Goal: Task Accomplishment & Management: Complete application form

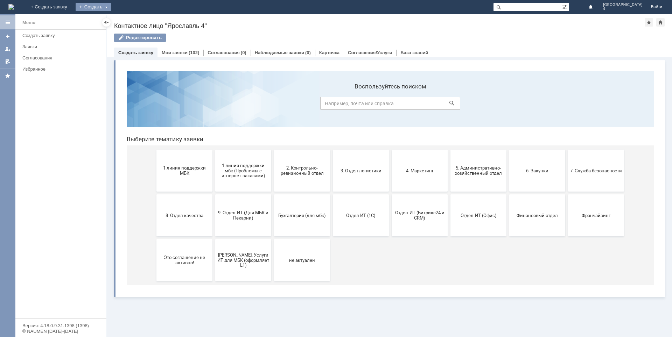
click at [111, 9] on div "Создать" at bounding box center [94, 7] width 36 height 8
click at [130, 22] on link "Заявка" at bounding box center [103, 21] width 53 height 8
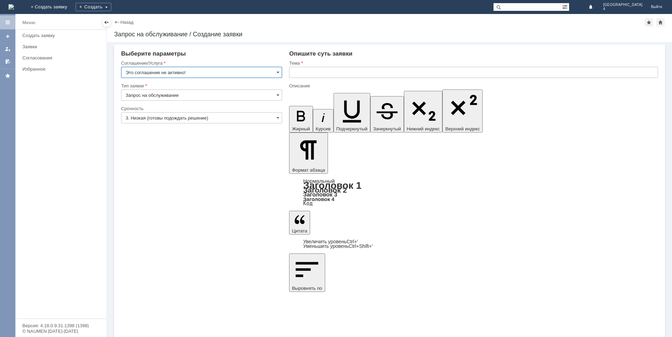
click at [324, 71] on input "text" at bounding box center [473, 72] width 369 height 11
type input "бэйджек"
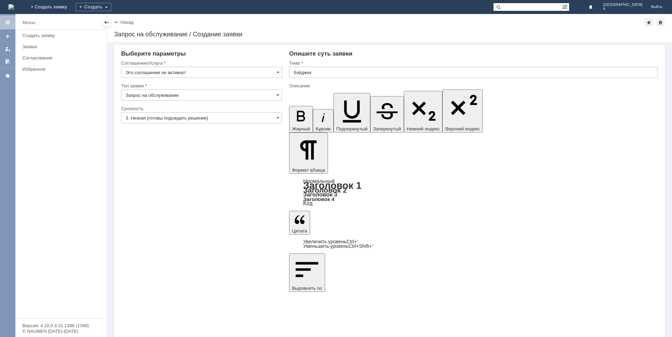
click at [322, 73] on input "бэйджек" at bounding box center [473, 72] width 369 height 11
click at [325, 70] on input "бейджик" at bounding box center [473, 72] width 369 height 11
click at [327, 73] on input "бейджик" at bounding box center [473, 72] width 369 height 11
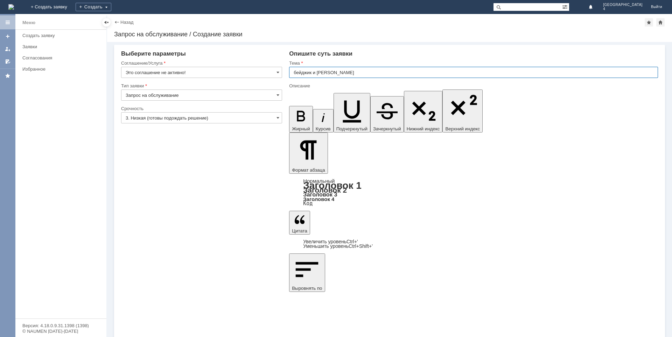
type input "бейджик и галстук"
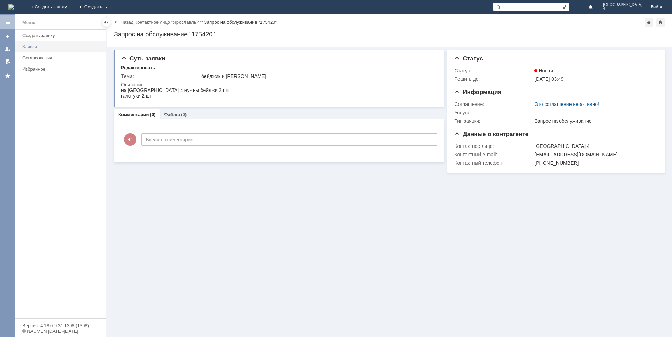
click at [37, 48] on div "Заявки" at bounding box center [62, 46] width 80 height 5
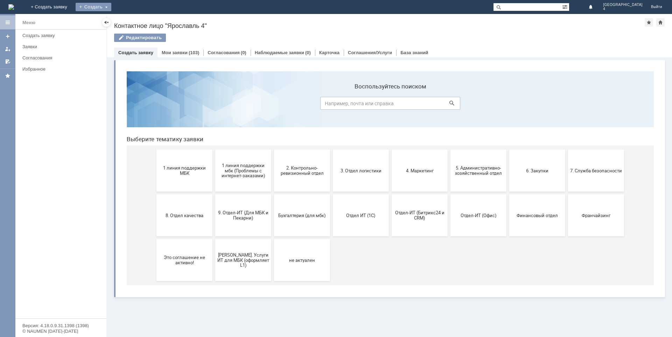
click at [111, 8] on div "Создать" at bounding box center [94, 7] width 36 height 8
click at [130, 23] on link "Заявка" at bounding box center [103, 21] width 53 height 8
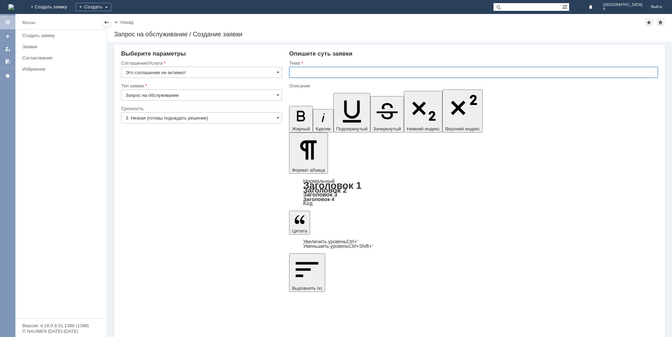
click at [301, 74] on input "text" at bounding box center [473, 72] width 369 height 11
click at [313, 73] on input "text" at bounding box center [473, 72] width 369 height 11
